Goal: Information Seeking & Learning: Learn about a topic

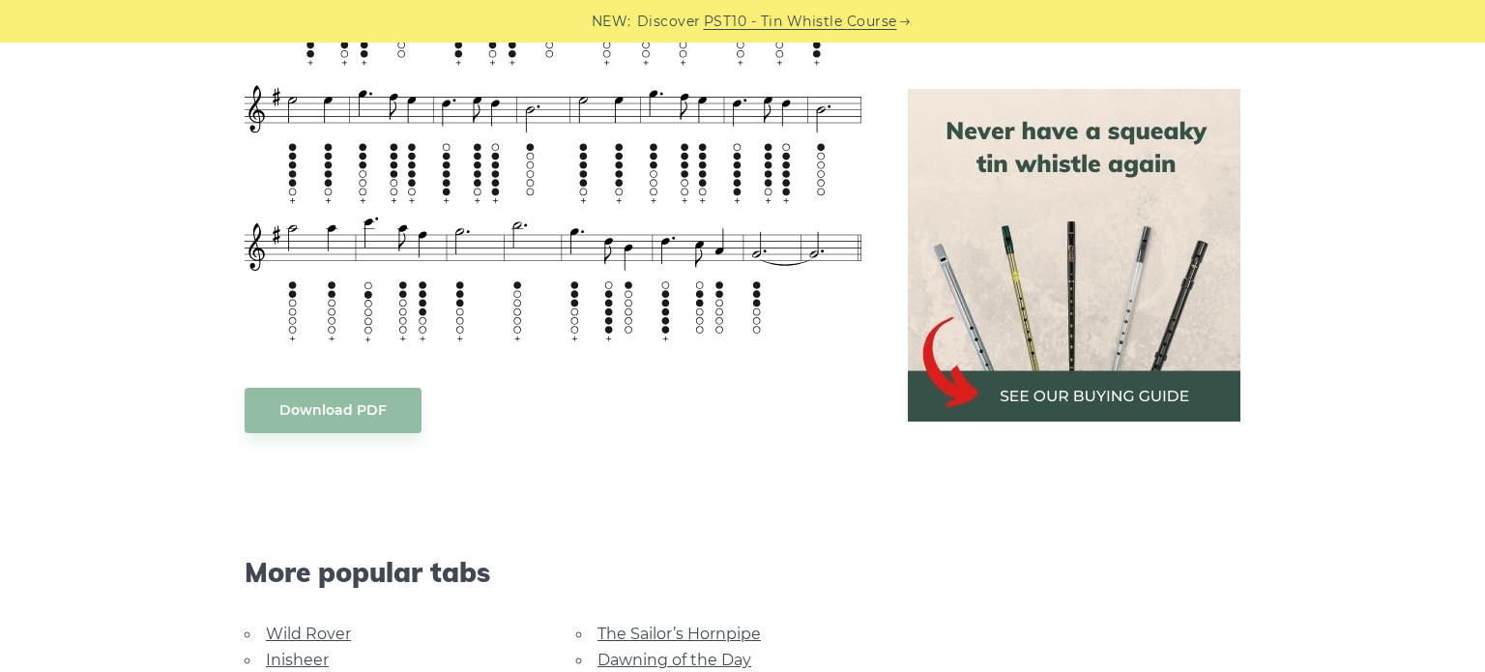
scroll to position [1333, 0]
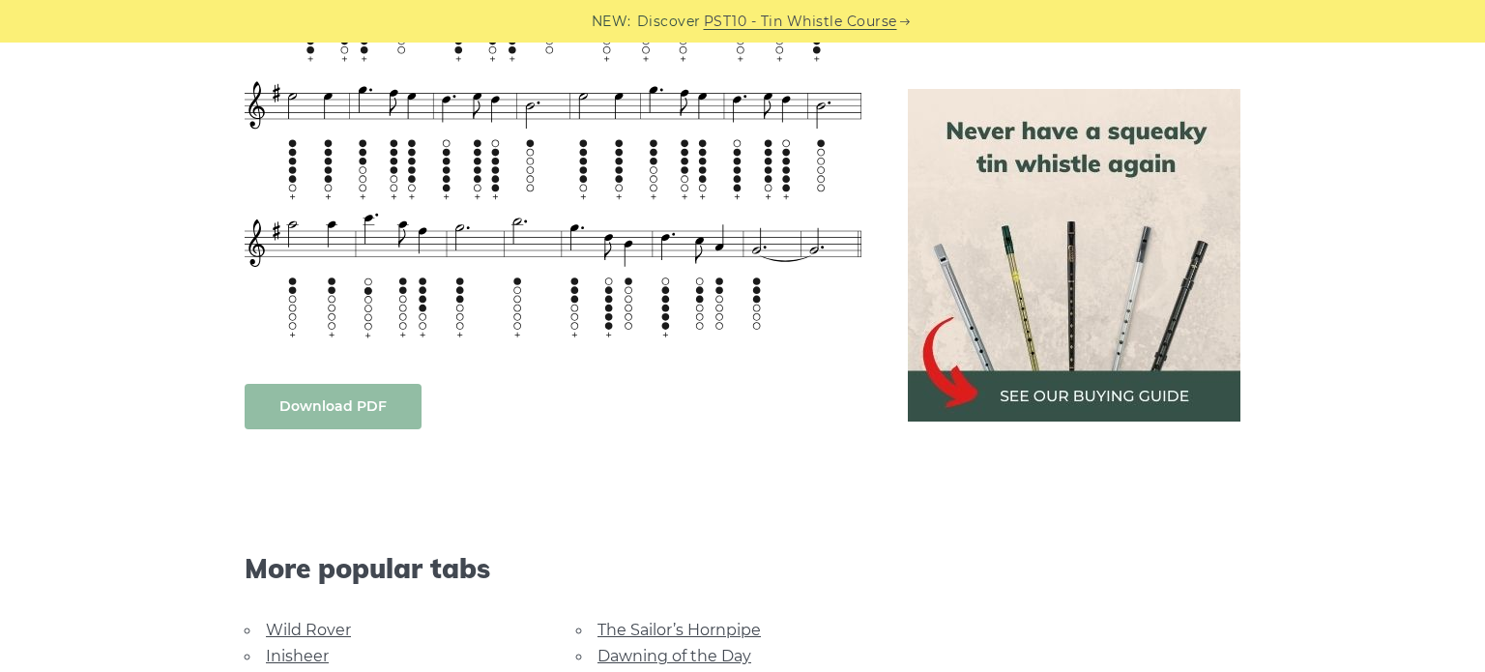
click at [354, 399] on body "NEW: Discover PST10 - Tin Whistle Course Lessons Fingering Charts Tabs & Notes …" at bounding box center [742, 431] width 1485 height 3529
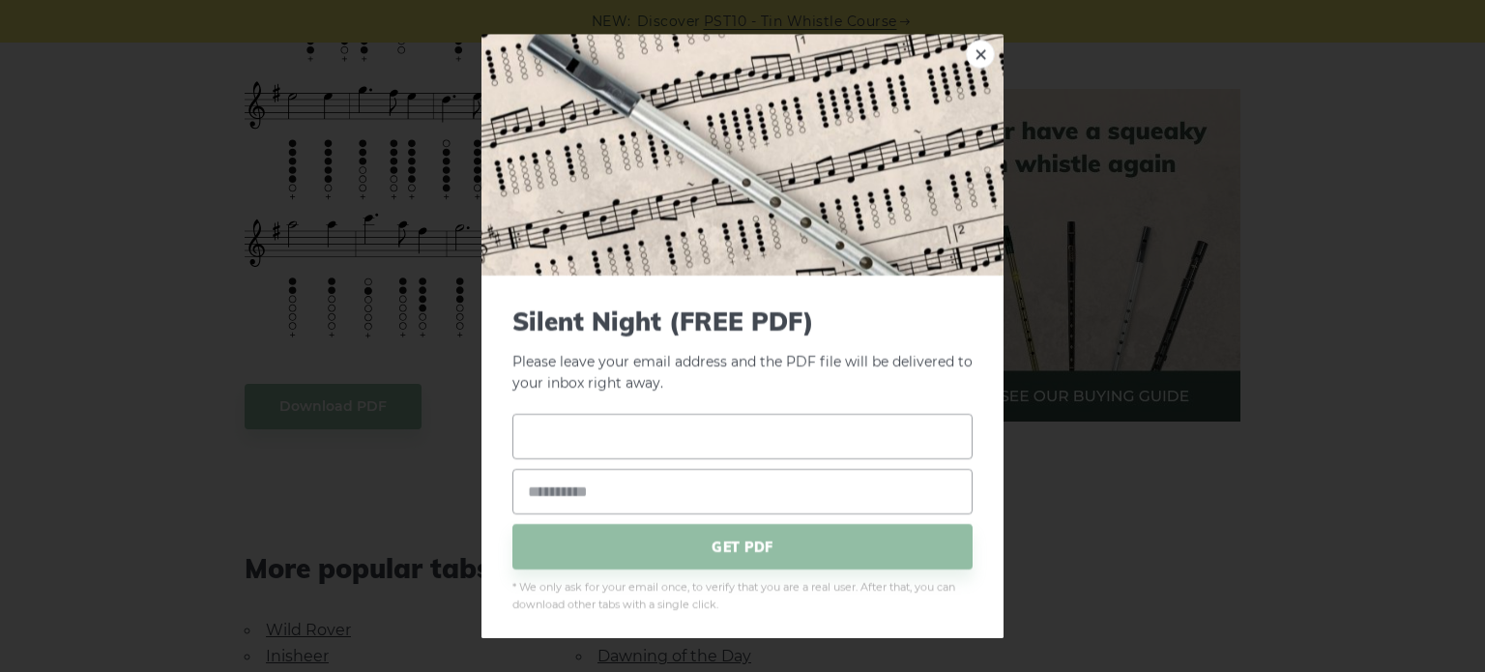
click at [632, 434] on input "text" at bounding box center [742, 436] width 460 height 45
click at [978, 56] on link "×" at bounding box center [980, 54] width 29 height 29
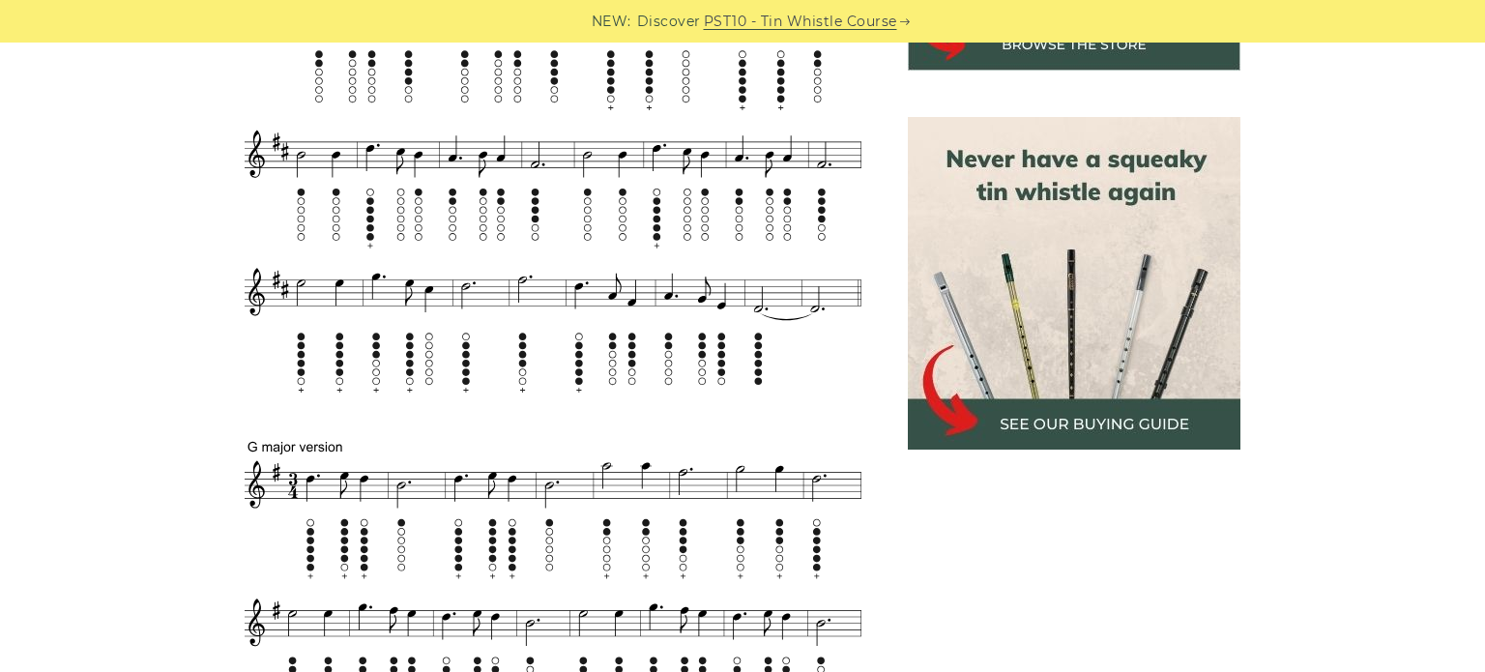
scroll to position [819, 0]
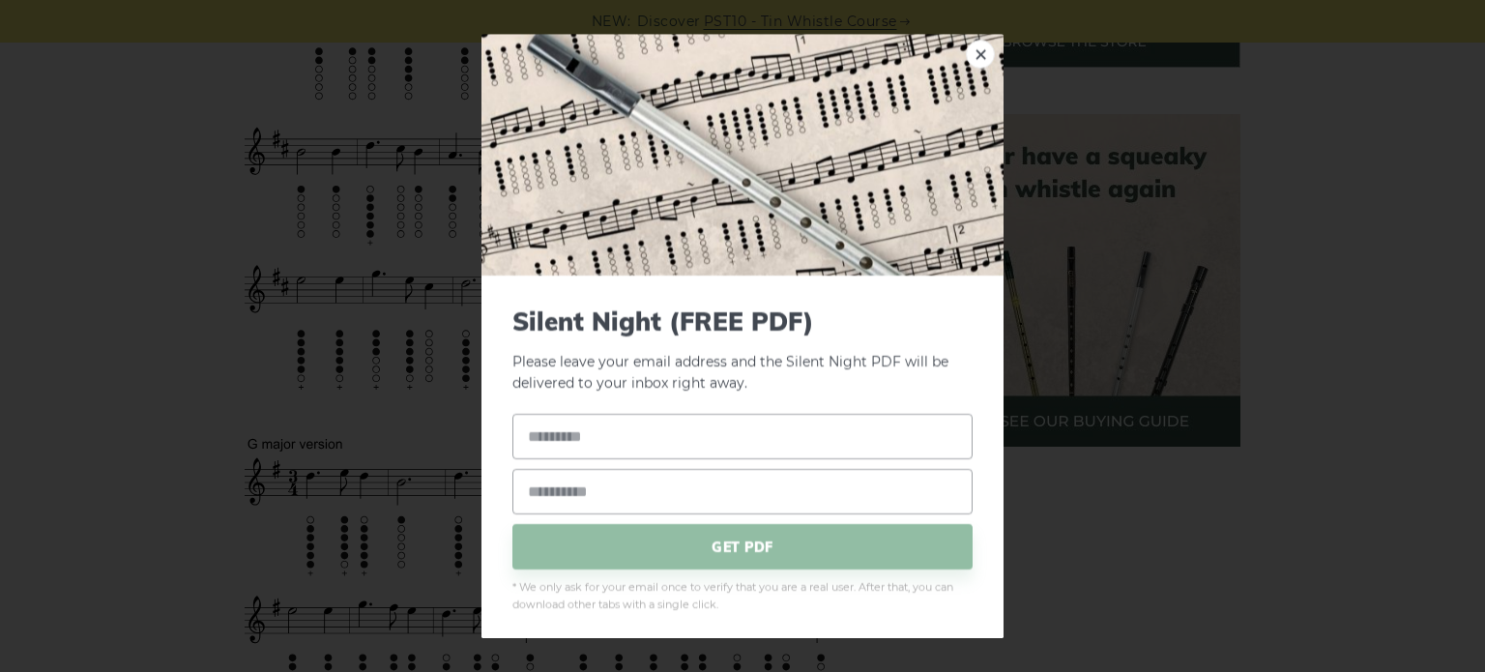
click at [590, 107] on img at bounding box center [742, 155] width 522 height 242
click at [988, 64] on link "×" at bounding box center [980, 54] width 29 height 29
click at [532, 217] on img at bounding box center [742, 155] width 522 height 242
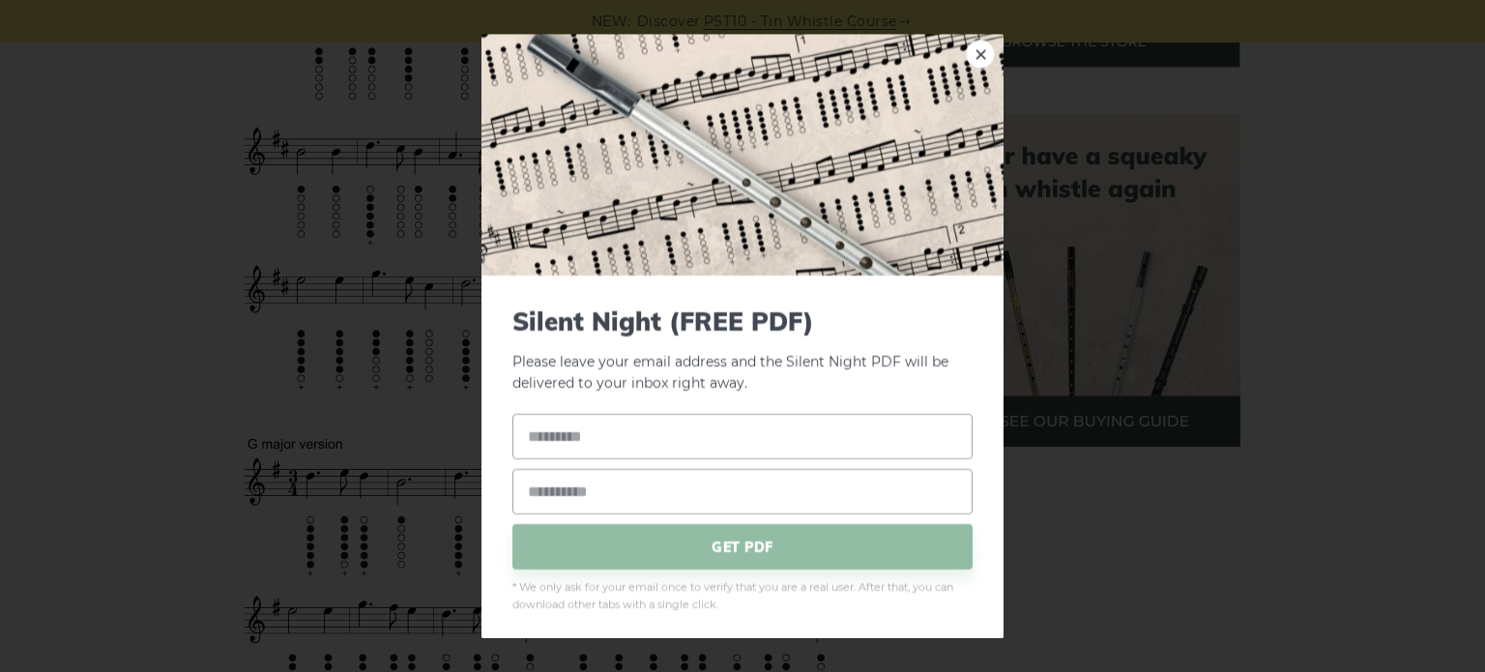
click at [328, 244] on div "× Silent Night (FREE PDF) Please leave your email address and the Silent Night …" at bounding box center [742, 336] width 1485 height 672
click at [975, 69] on link "×" at bounding box center [980, 54] width 29 height 29
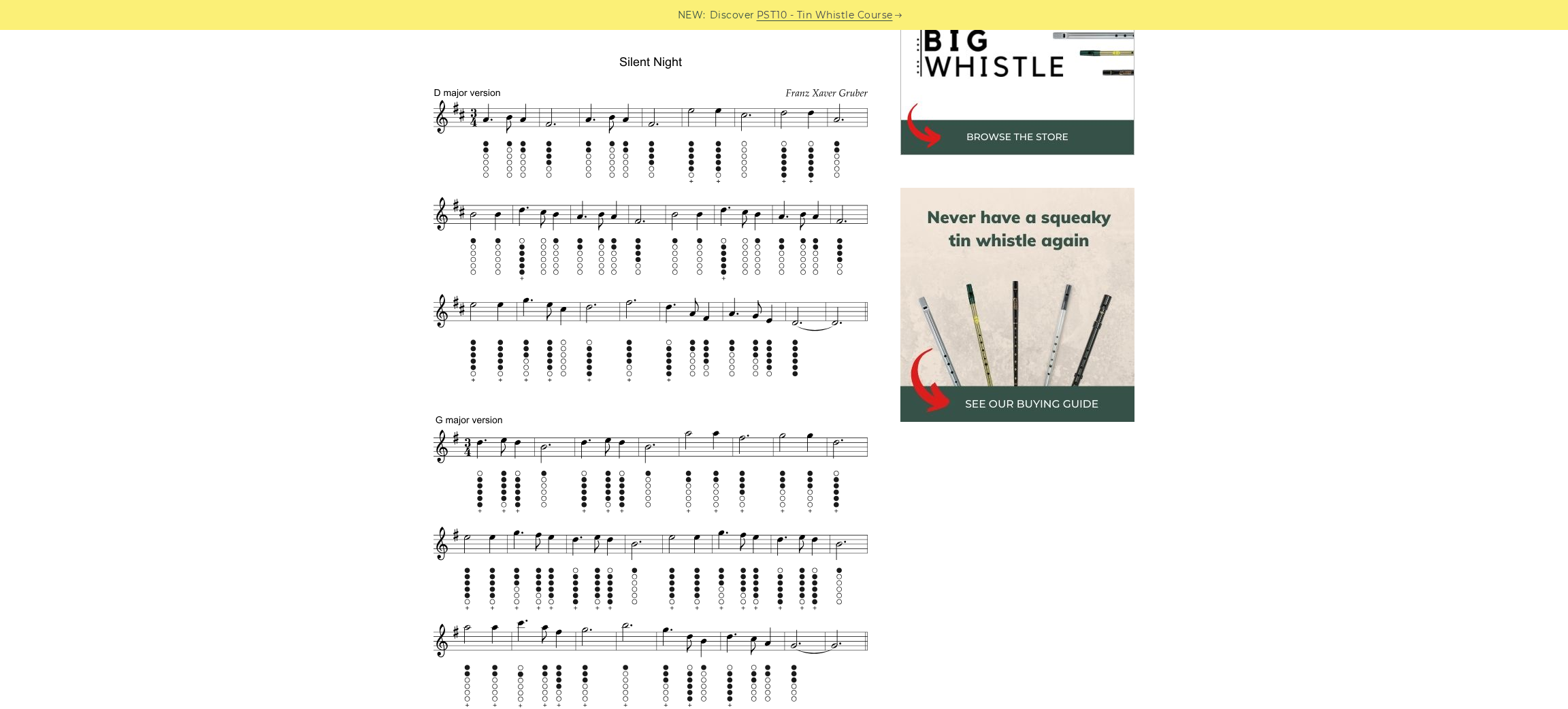
scroll to position [475, 0]
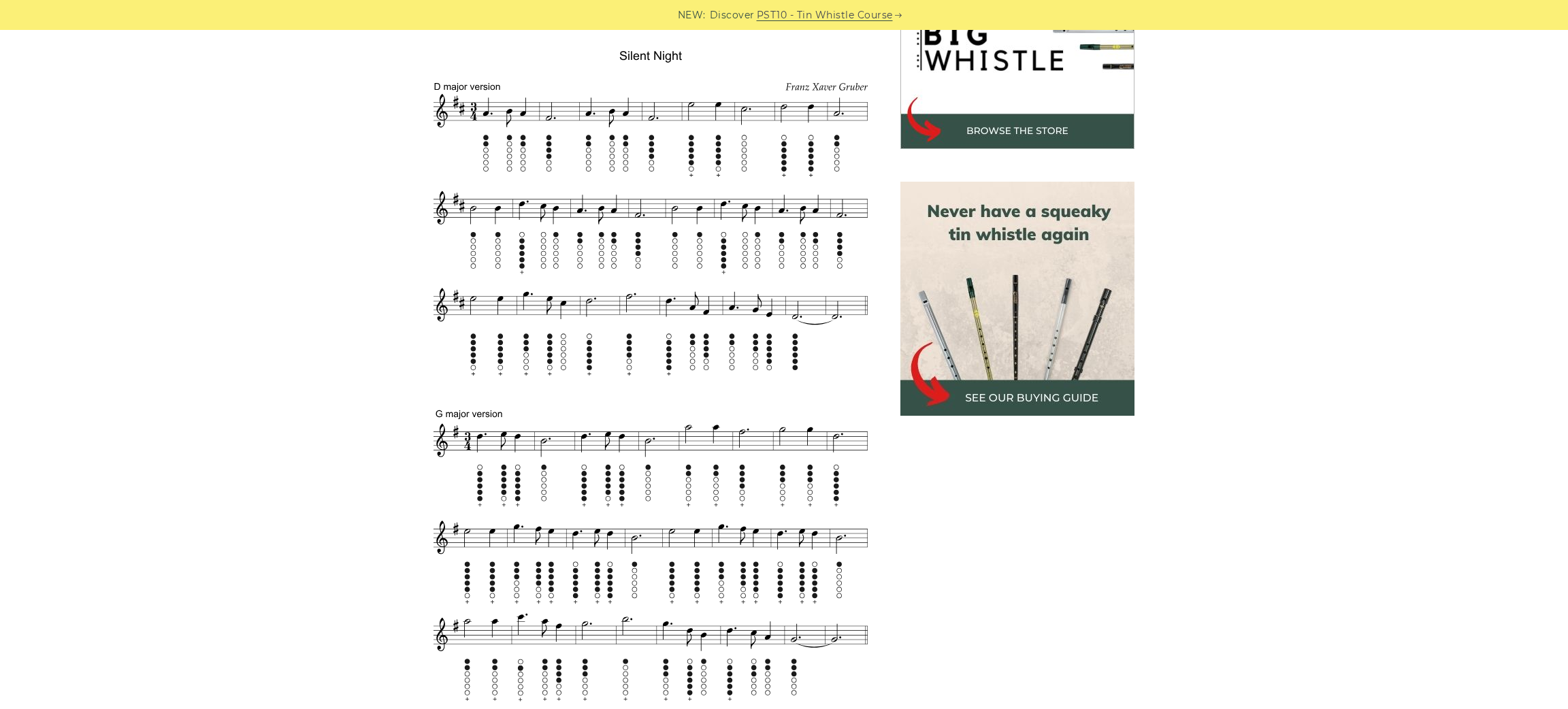
click at [291, 72] on div "Sheet music notes and tab to play the Silent Night , a popular Christmas carol …" at bounding box center [784, 565] width 1568 height 1301
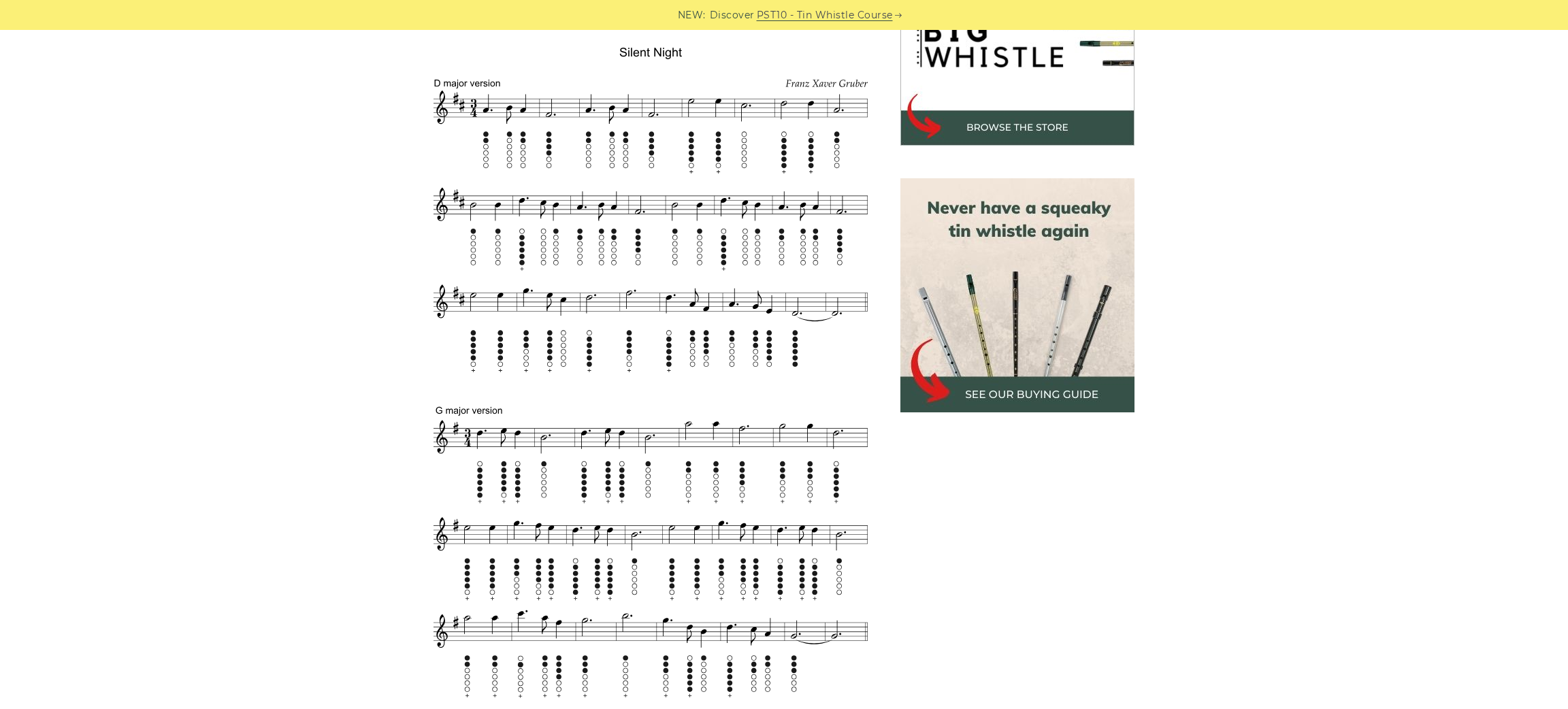
scroll to position [480, 0]
